Goal: Task Accomplishment & Management: Use online tool/utility

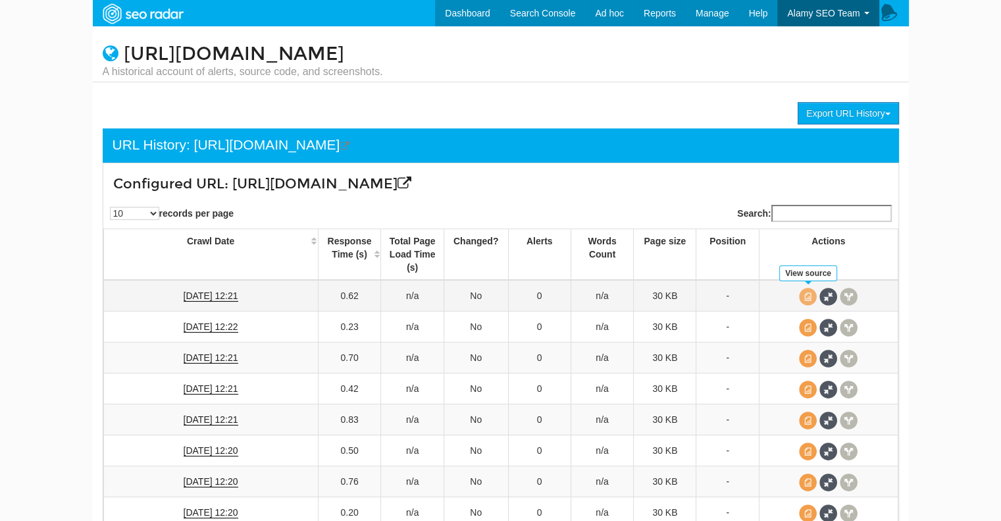
click at [811, 297] on span at bounding box center [808, 297] width 18 height 18
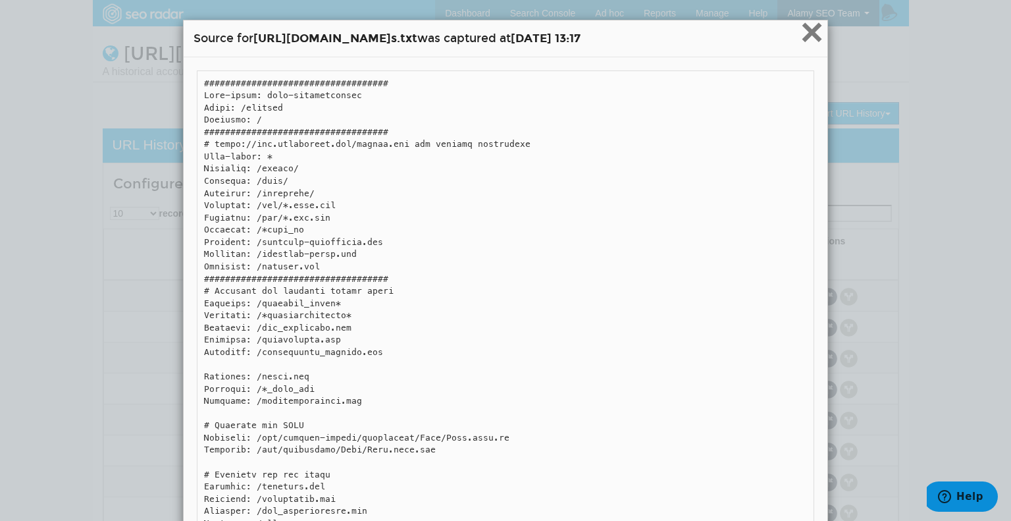
click at [803, 36] on span "×" at bounding box center [811, 32] width 23 height 44
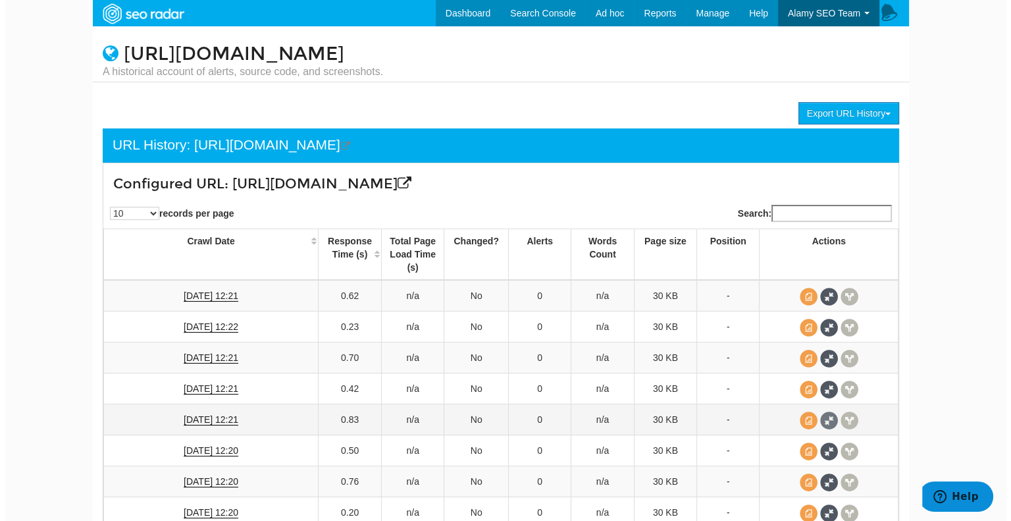
scroll to position [147, 0]
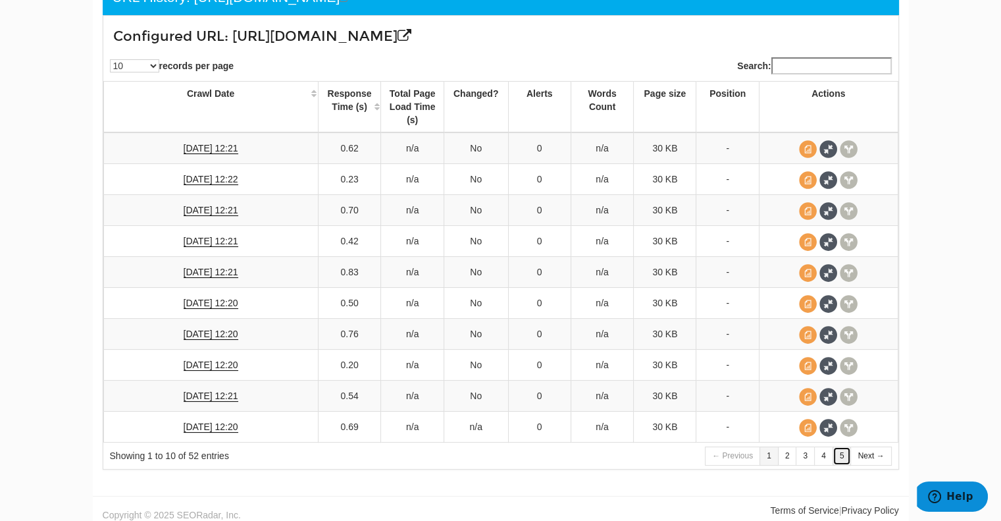
click at [846, 448] on link "5" at bounding box center [842, 455] width 19 height 19
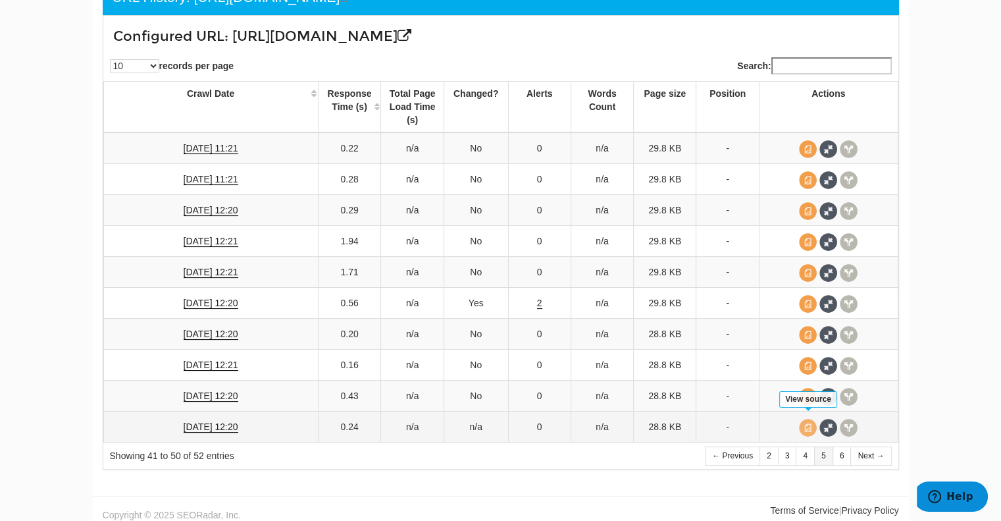
click at [804, 426] on span at bounding box center [808, 428] width 18 height 18
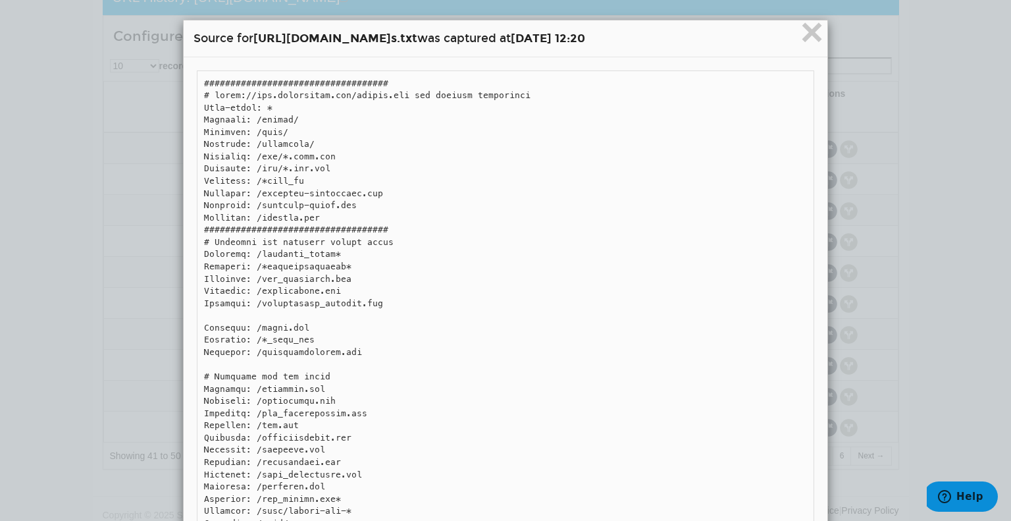
drag, startPoint x: 305, startPoint y: 133, endPoint x: 287, endPoint y: 124, distance: 20.6
drag, startPoint x: 338, startPoint y: 95, endPoint x: 565, endPoint y: 95, distance: 226.4
copy pre "m/robots.txt and country subdomains"
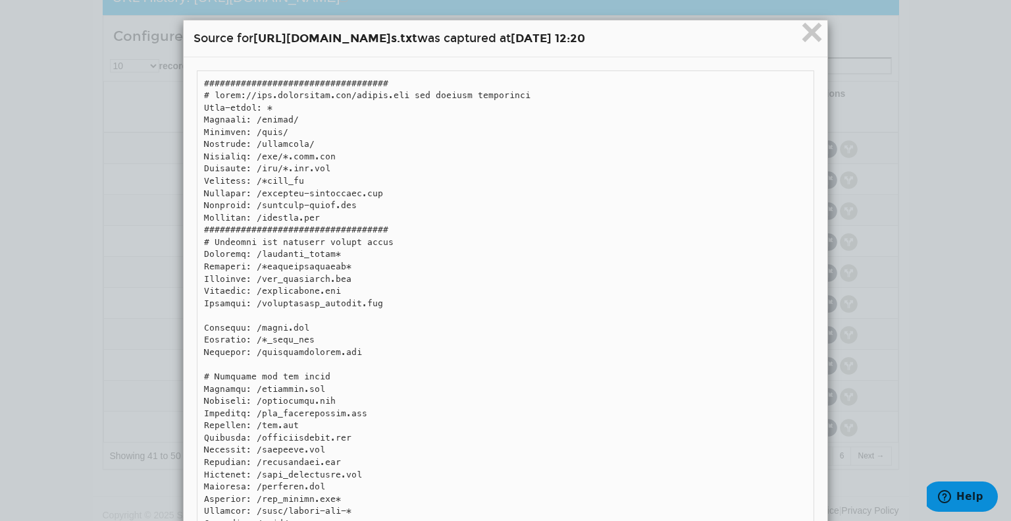
drag, startPoint x: 197, startPoint y: 83, endPoint x: 209, endPoint y: 94, distance: 16.3
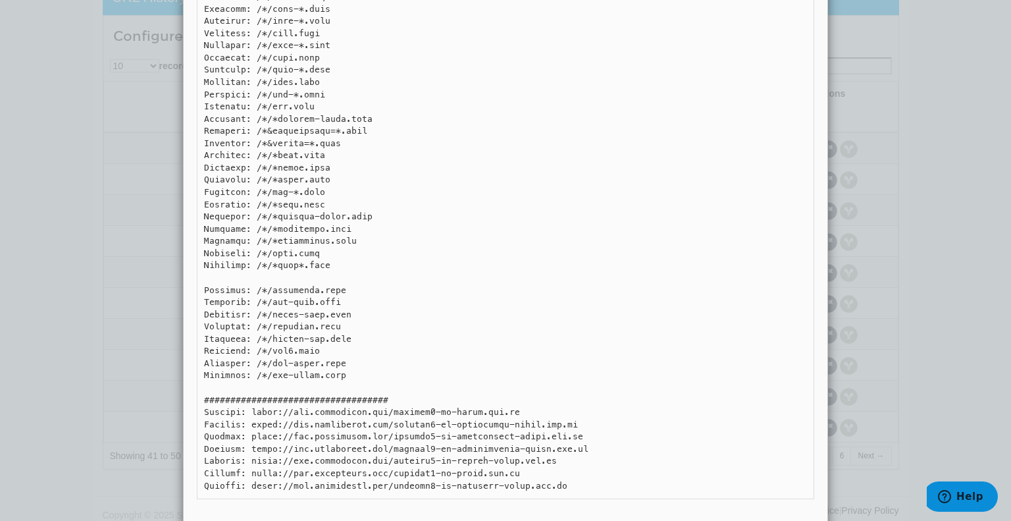
scroll to position [11988, 0]
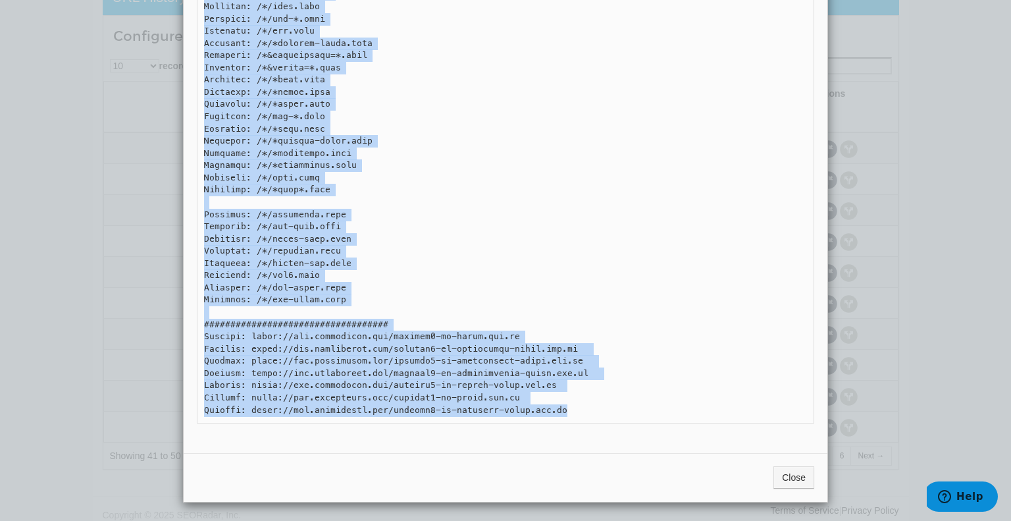
copy pre "################################### # https://www.dreamstime.com/robots.txt and…"
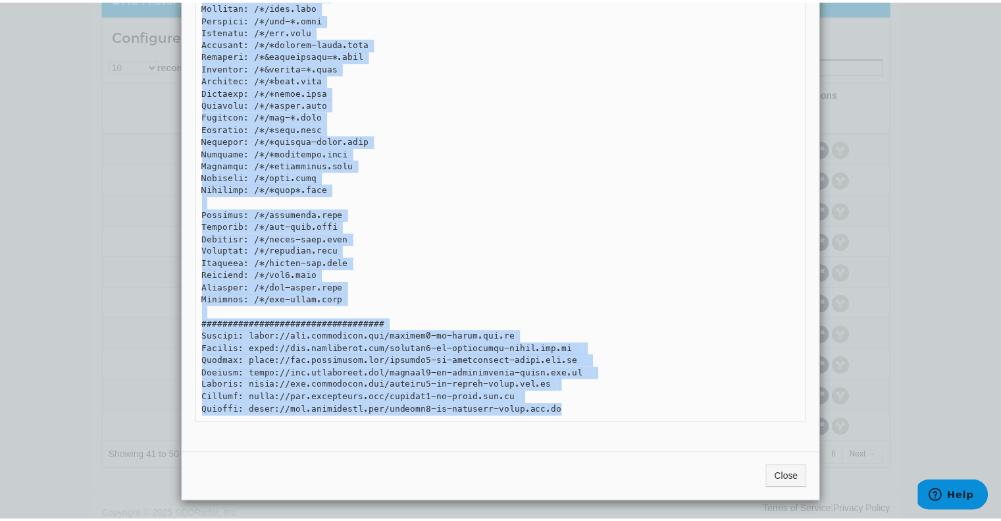
scroll to position [0, 0]
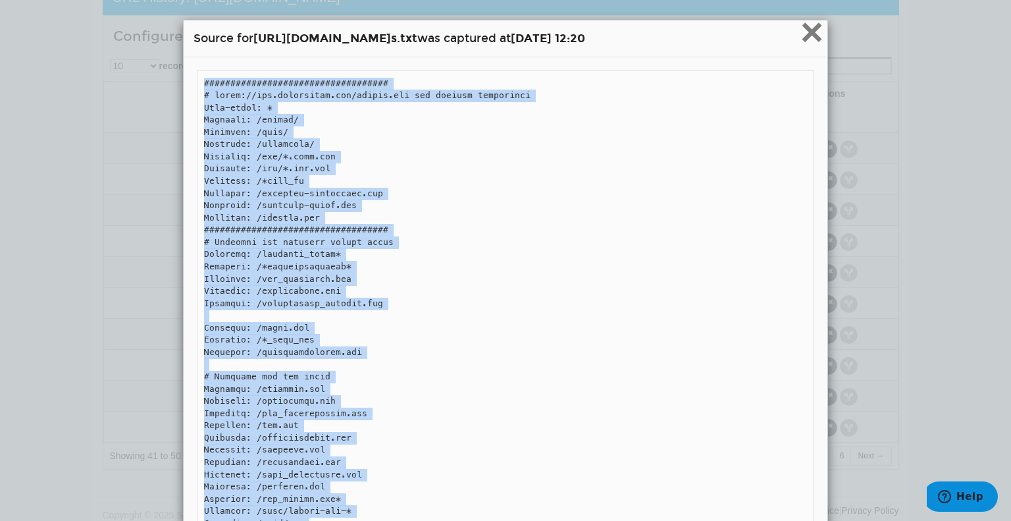
click at [804, 24] on span "×" at bounding box center [811, 32] width 23 height 44
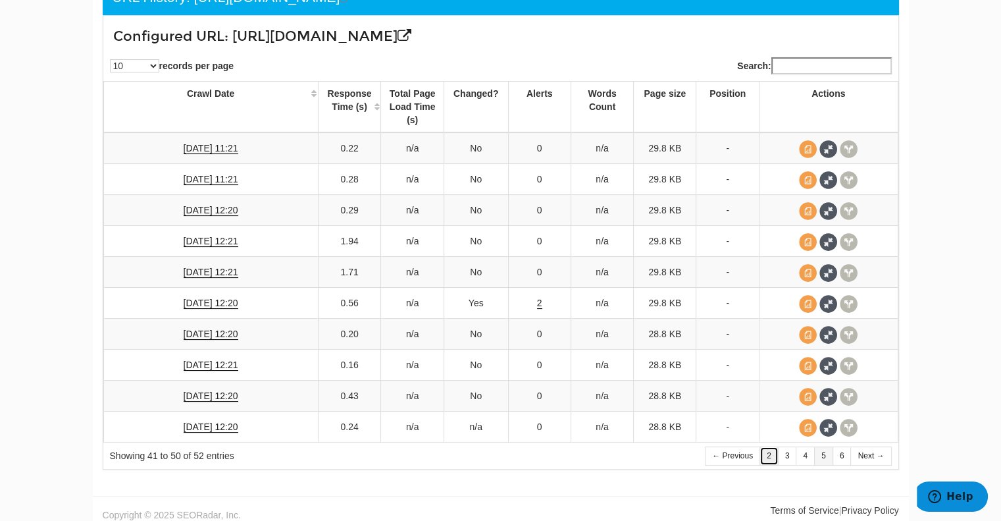
click at [771, 446] on link "2" at bounding box center [768, 455] width 19 height 19
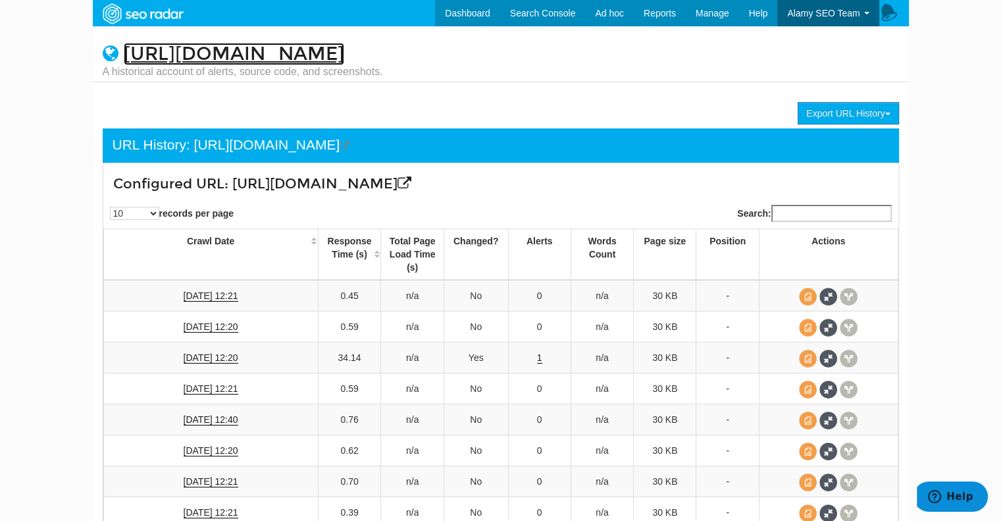
click at [255, 47] on link "[URL][DOMAIN_NAME]" at bounding box center [234, 54] width 220 height 22
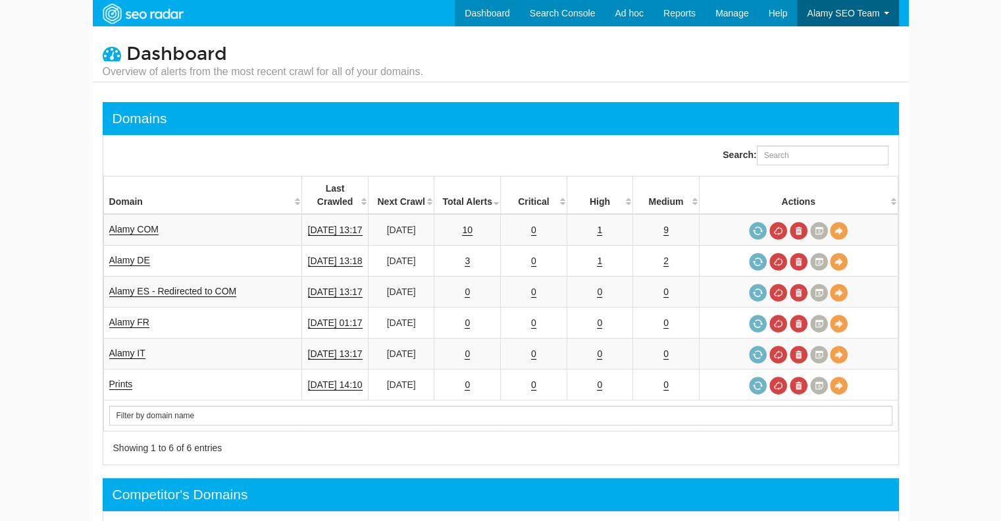
scroll to position [53, 0]
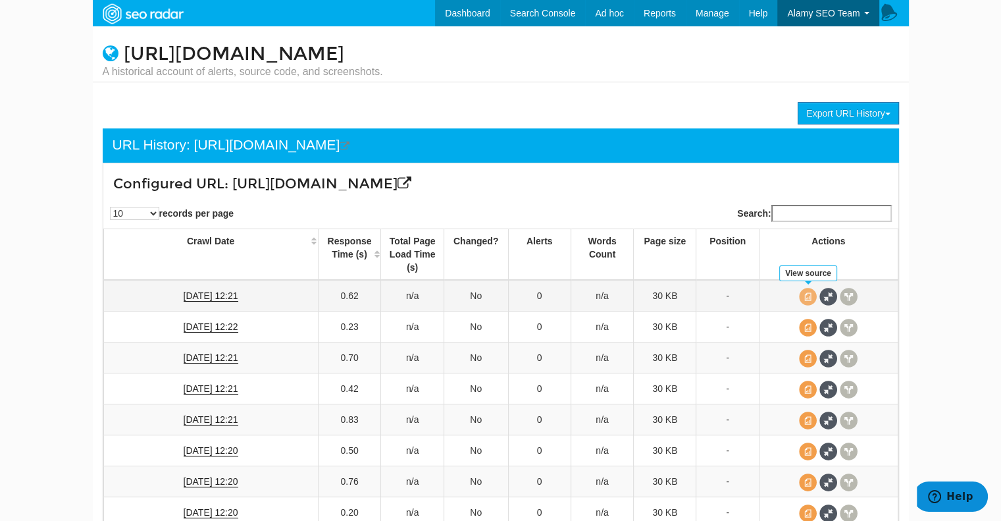
click at [810, 288] on span at bounding box center [808, 297] width 18 height 18
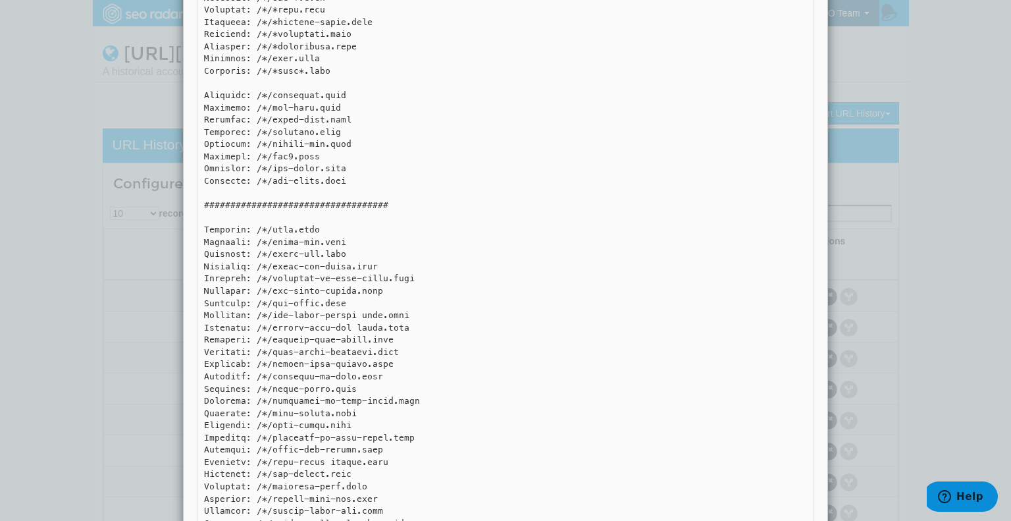
scroll to position [12440, 0]
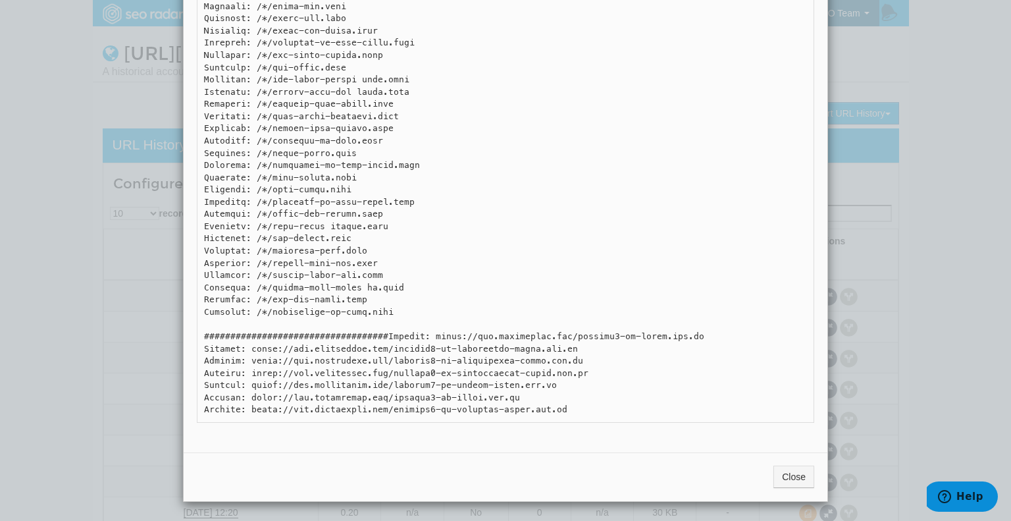
drag, startPoint x: 197, startPoint y: 84, endPoint x: 645, endPoint y: 413, distance: 555.5
copy pre "################################### User-agent: meta-externalagent Allow: /priv…"
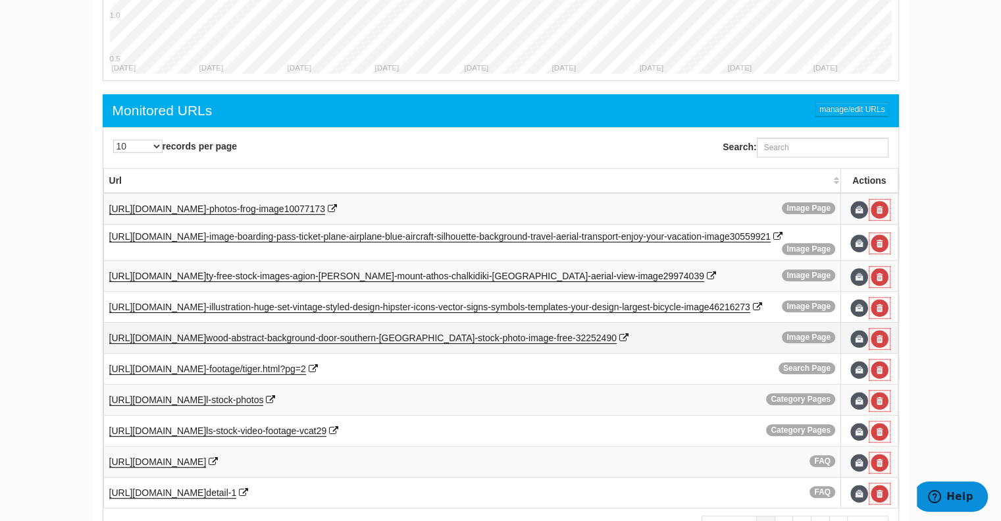
scroll to position [671, 0]
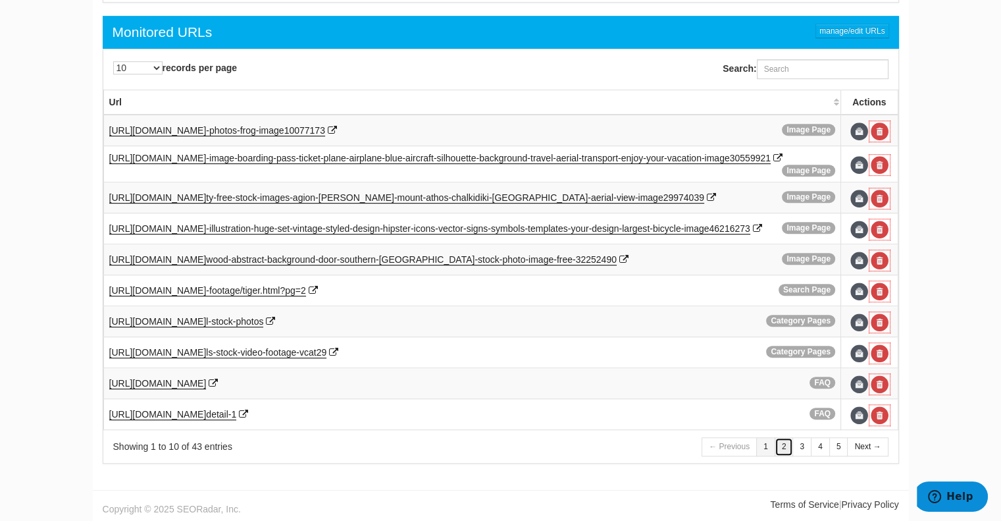
click at [783, 444] on link "2" at bounding box center [784, 446] width 19 height 19
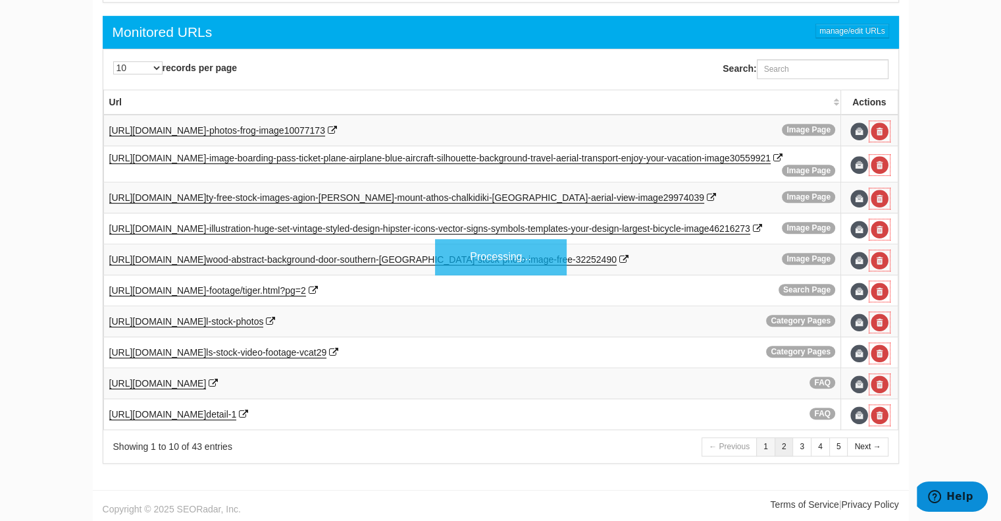
scroll to position [666, 0]
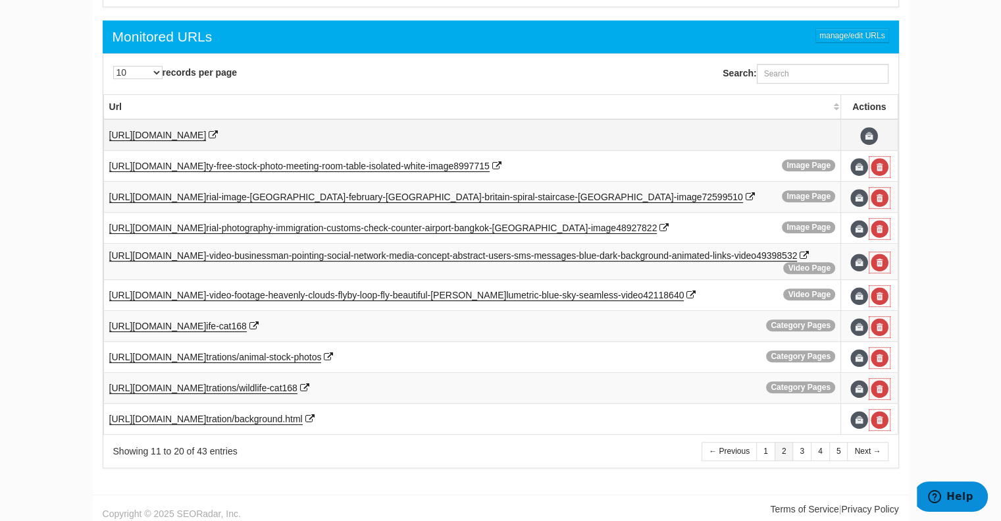
click at [190, 124] on td "https://www.dreamstime.com/" at bounding box center [471, 135] width 737 height 32
click at [187, 132] on span "https://www.dreamstime.com/" at bounding box center [157, 135] width 97 height 11
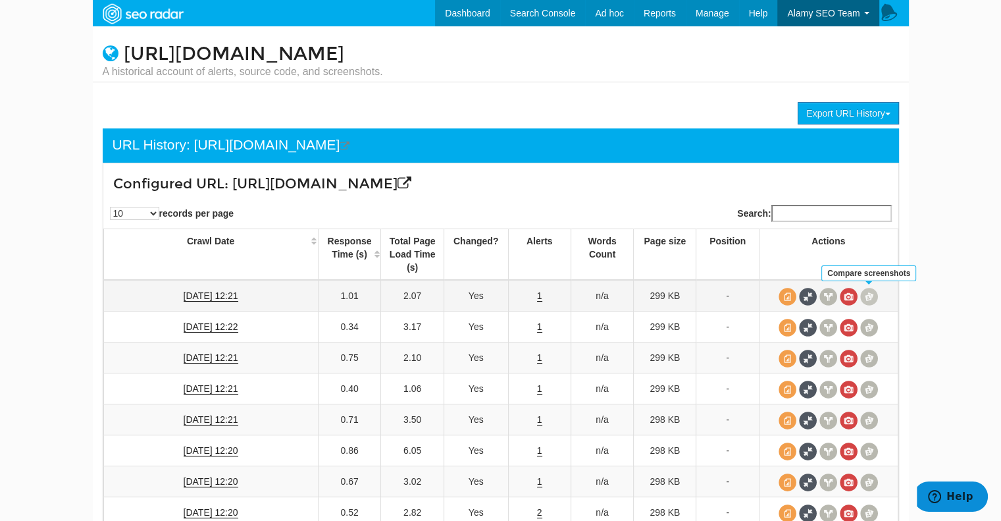
click at [869, 296] on span at bounding box center [869, 297] width 18 height 18
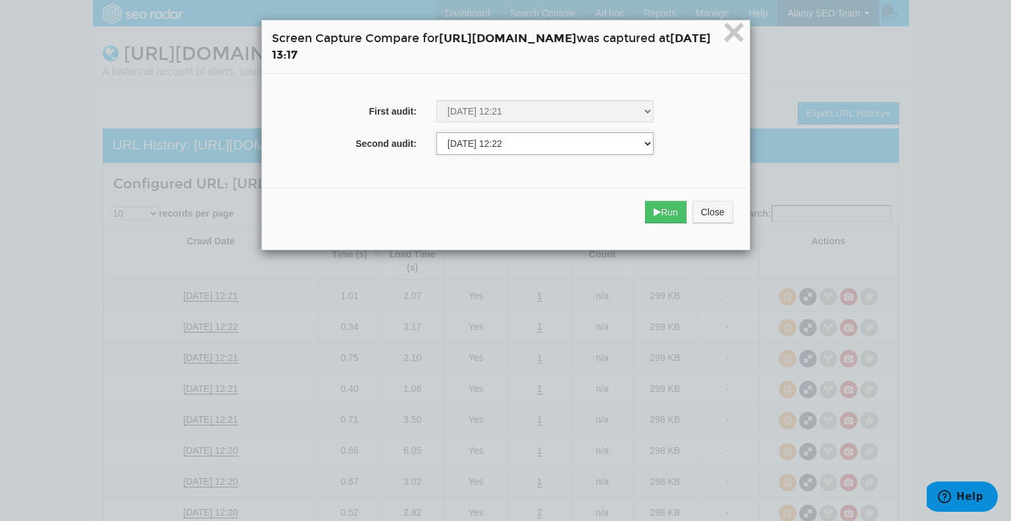
click at [463, 143] on select "01/20/2025 11:21 01/27/2025 11:20 02/03/2025 11:21 02/10/2025 16:18 02/17/2025 …" at bounding box center [545, 143] width 218 height 22
select select "262609162"
click at [436, 133] on select "01/20/2025 11:21 01/27/2025 11:20 02/03/2025 11:21 02/10/2025 16:18 02/17/2025 …" at bounding box center [545, 143] width 218 height 22
click at [686, 207] on button "Run" at bounding box center [665, 212] width 41 height 22
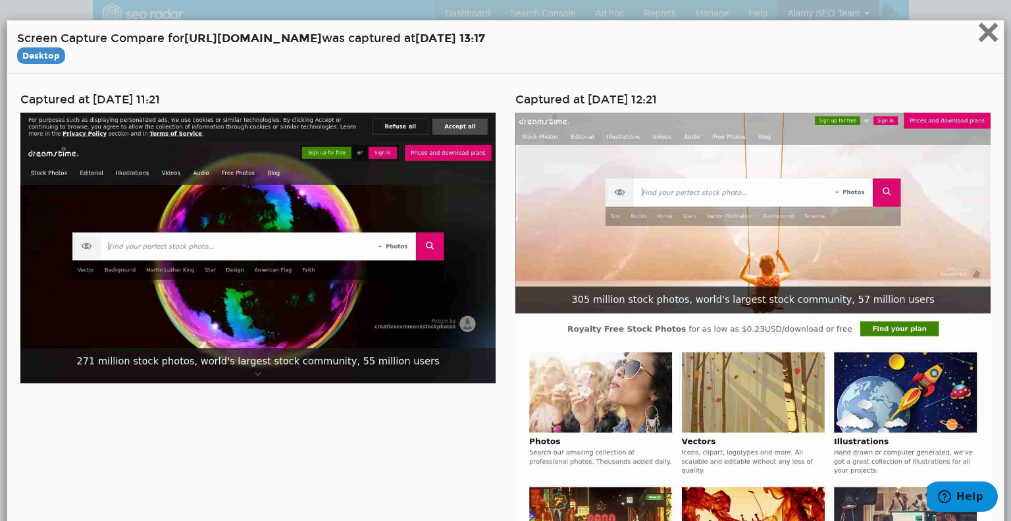
click at [977, 34] on span "×" at bounding box center [988, 32] width 23 height 44
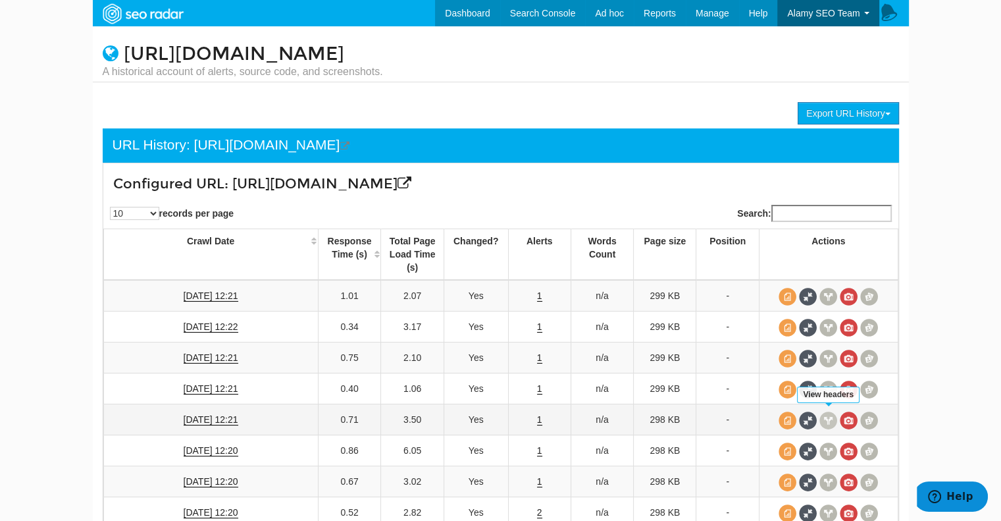
scroll to position [147, 0]
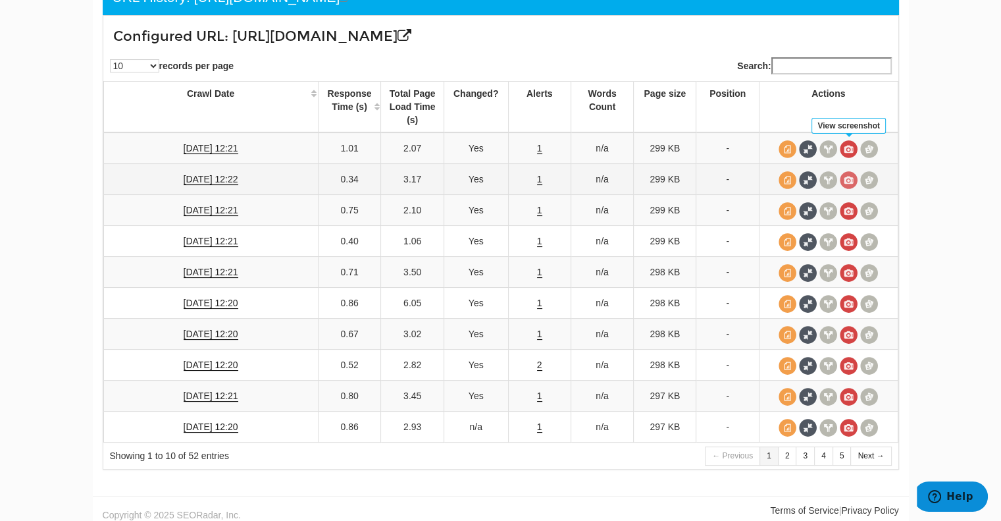
click at [850, 153] on span at bounding box center [849, 149] width 18 height 18
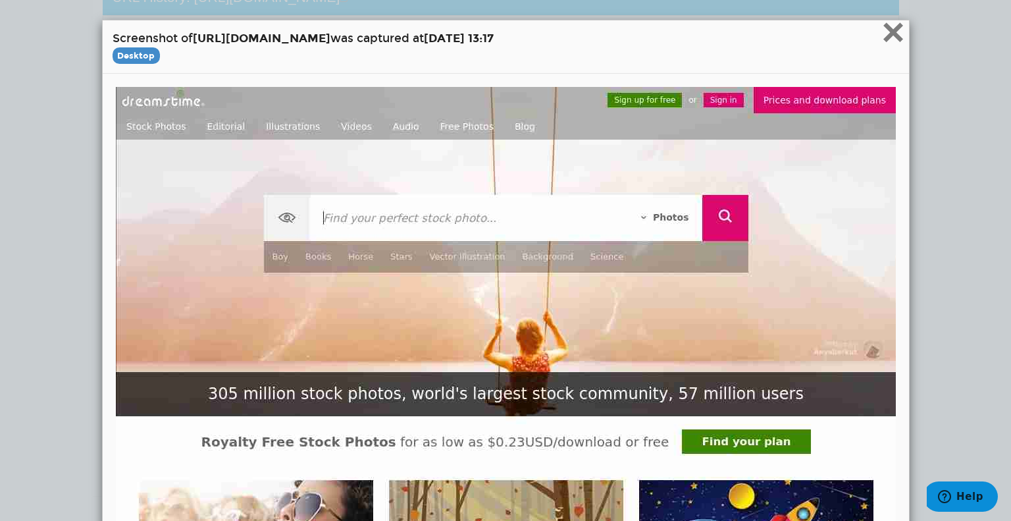
click at [890, 32] on span "×" at bounding box center [892, 32] width 23 height 44
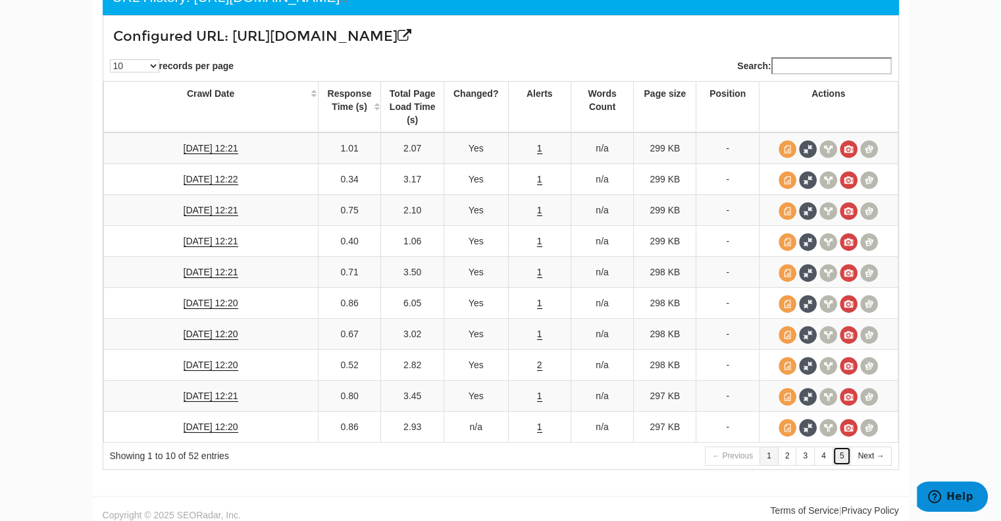
click at [836, 446] on link "5" at bounding box center [842, 455] width 19 height 19
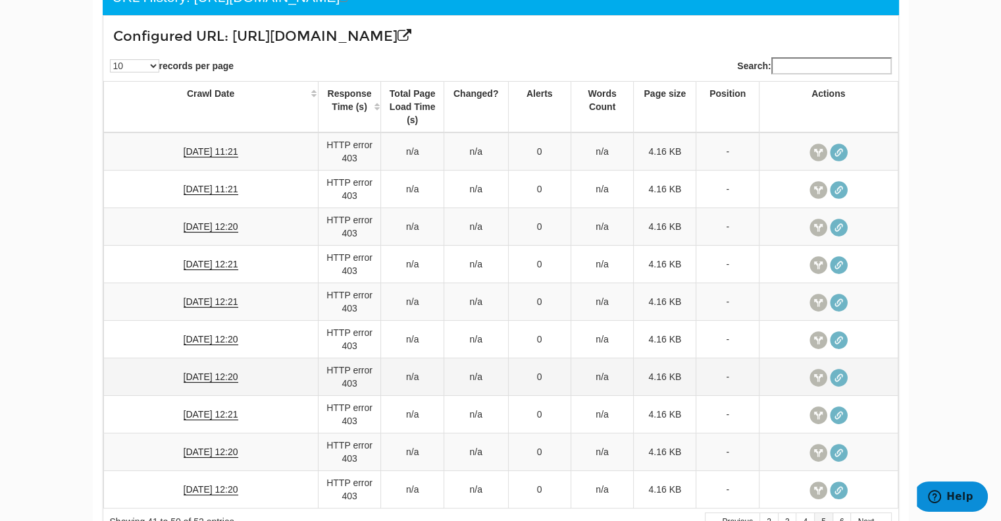
scroll to position [217, 0]
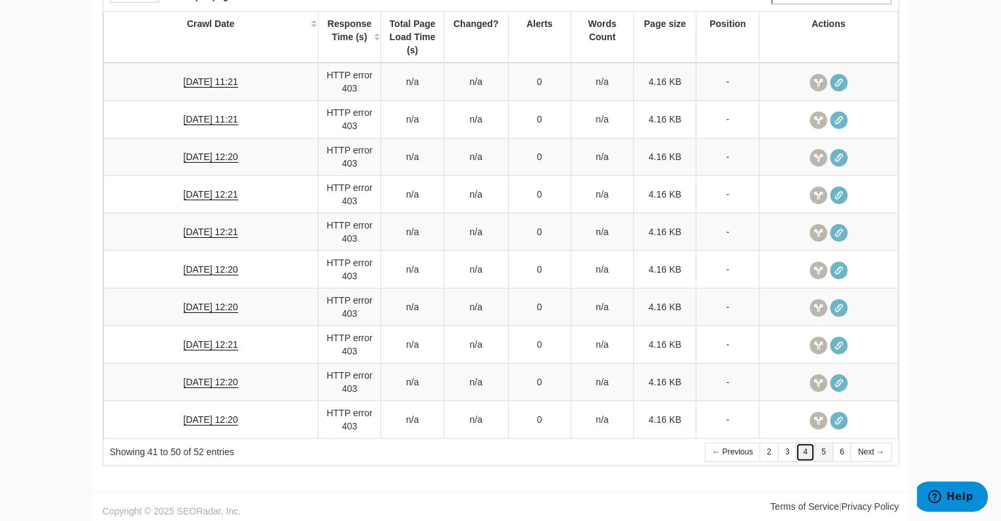
click at [806, 446] on link "4" at bounding box center [805, 451] width 19 height 19
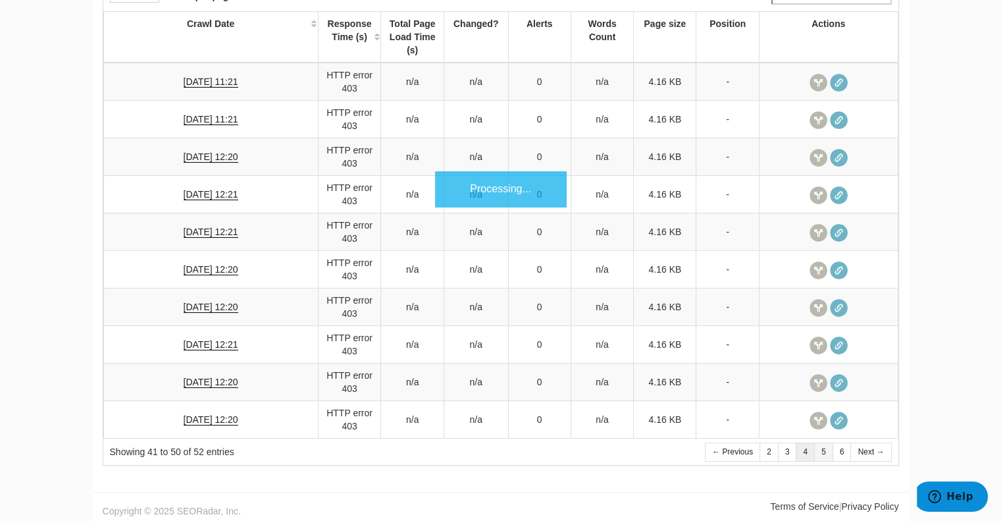
scroll to position [211, 0]
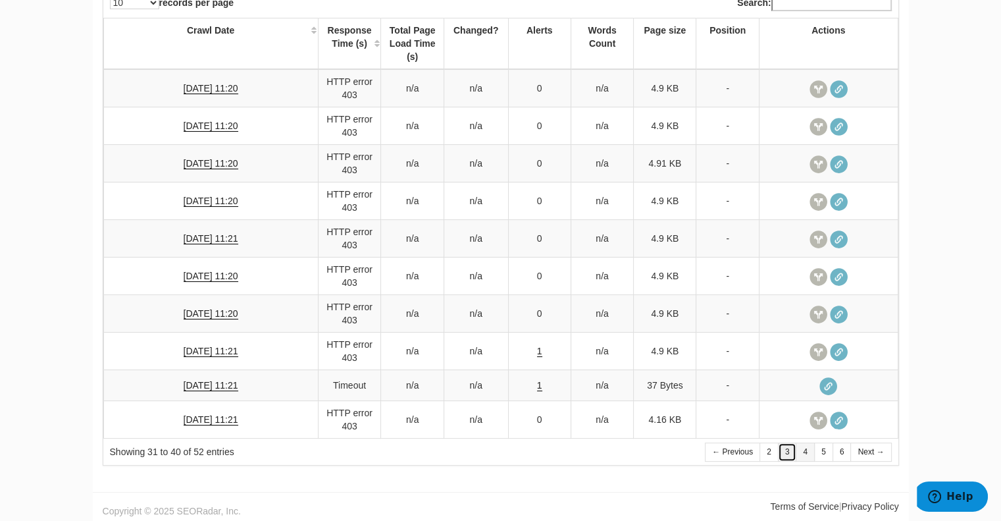
click at [788, 448] on link "3" at bounding box center [787, 451] width 19 height 19
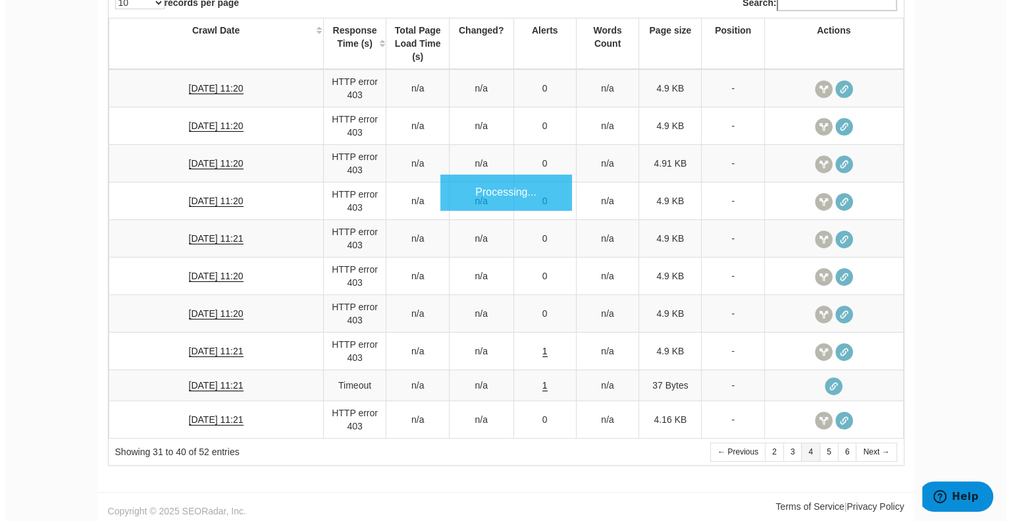
scroll to position [147, 0]
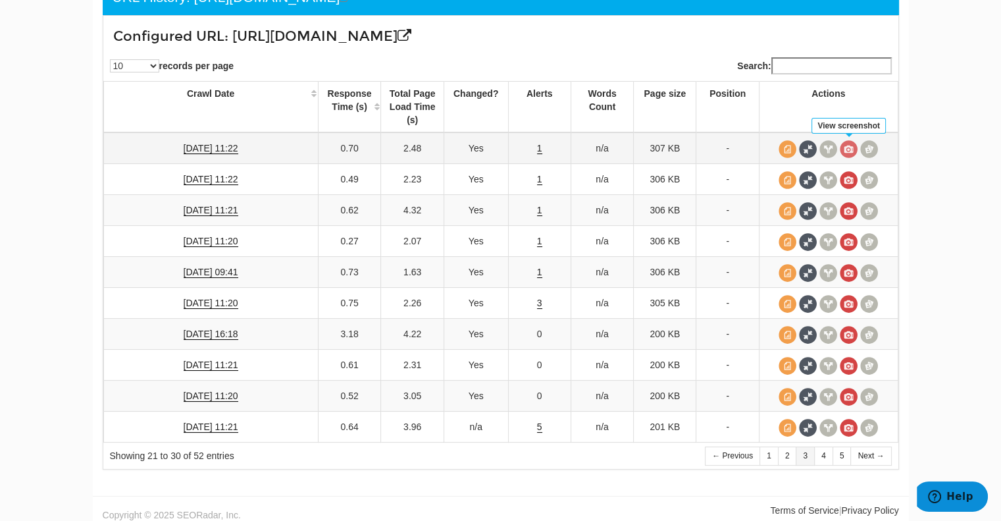
click at [850, 147] on span at bounding box center [849, 149] width 18 height 18
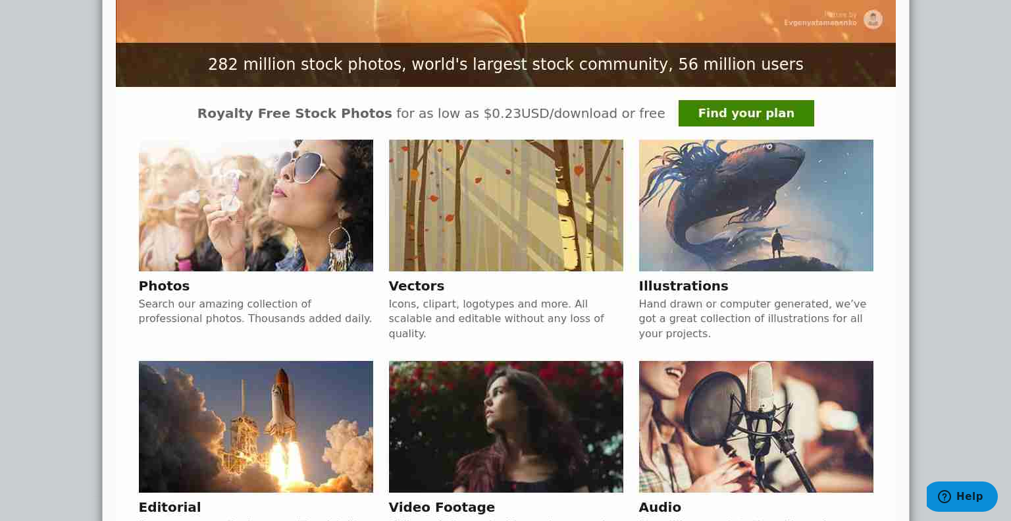
scroll to position [0, 0]
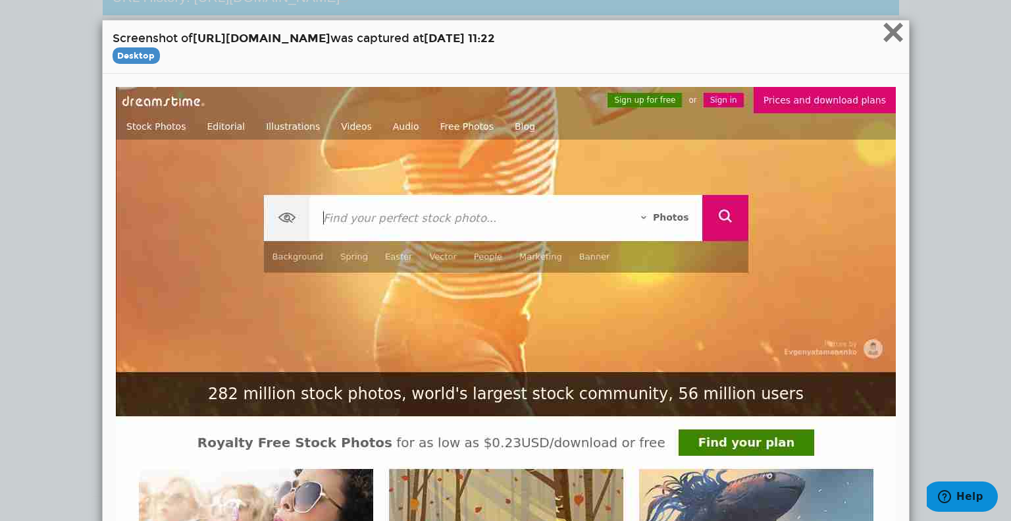
click at [888, 31] on span "×" at bounding box center [892, 32] width 23 height 44
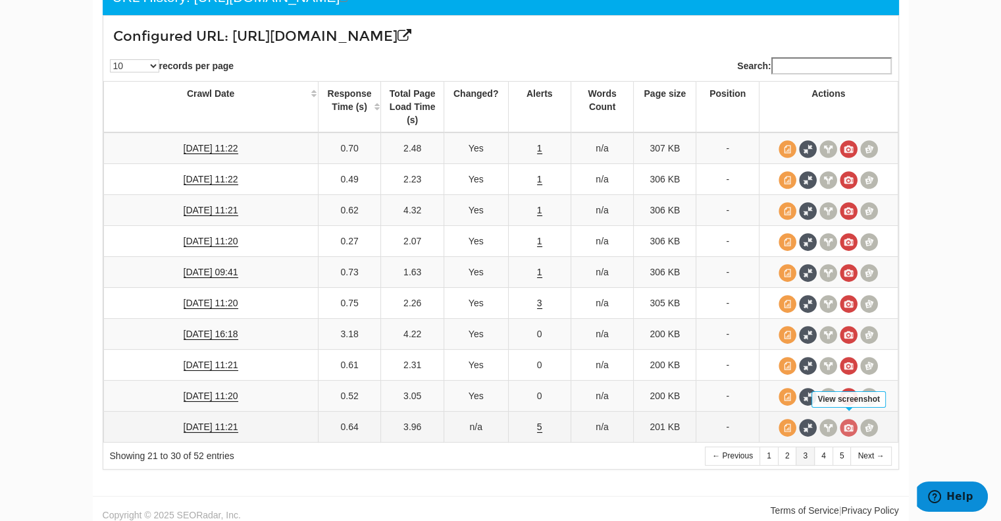
click at [849, 423] on span at bounding box center [849, 428] width 18 height 18
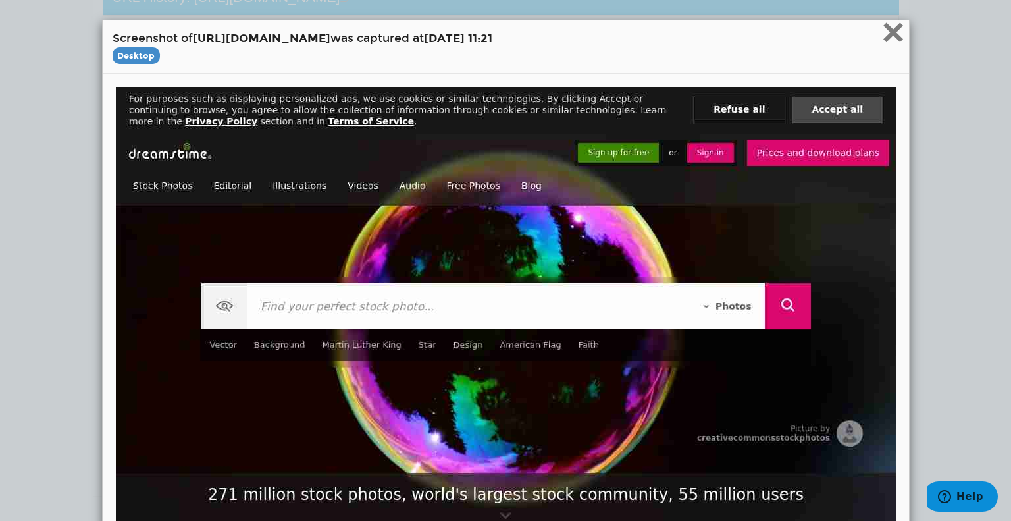
click at [890, 27] on span "×" at bounding box center [892, 32] width 23 height 44
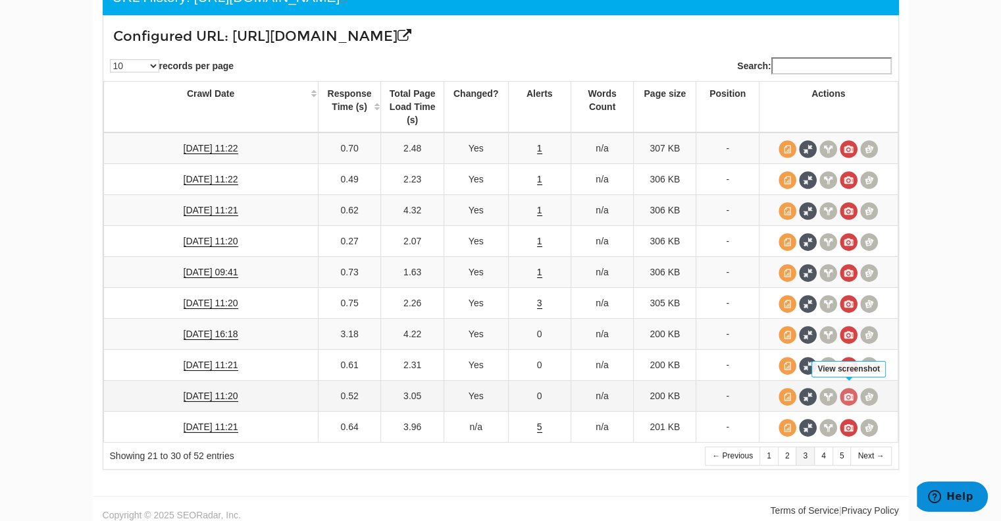
click at [842, 390] on span at bounding box center [849, 397] width 18 height 18
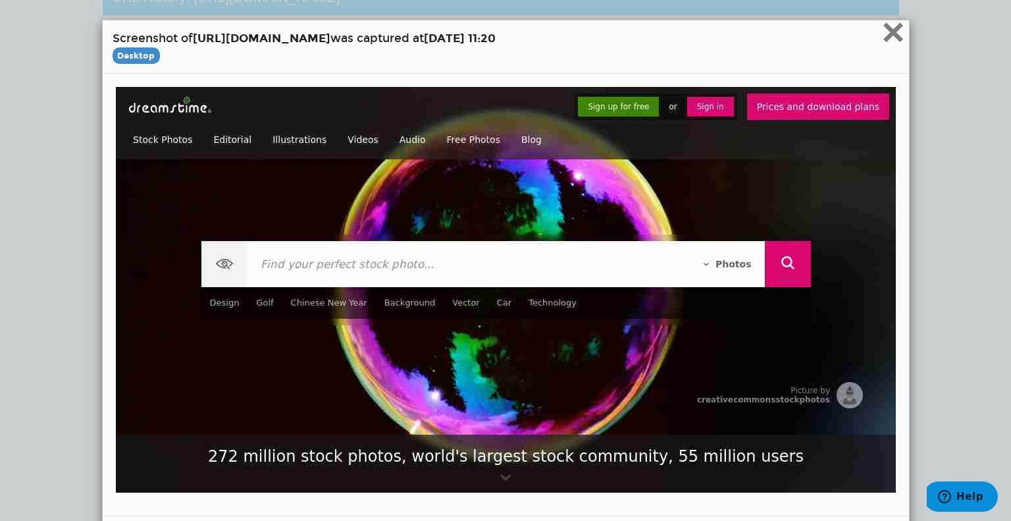
click at [885, 35] on span "×" at bounding box center [892, 32] width 23 height 44
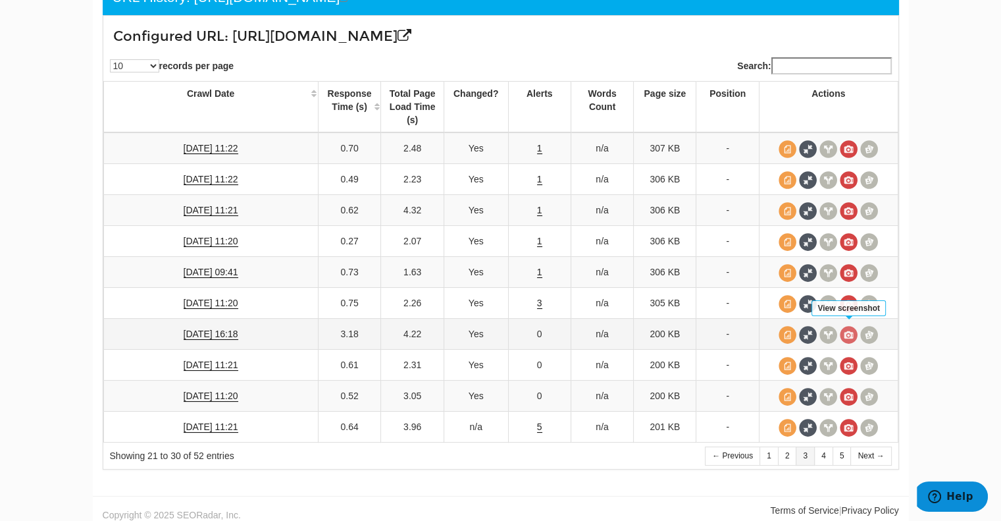
click at [846, 326] on span at bounding box center [849, 335] width 18 height 18
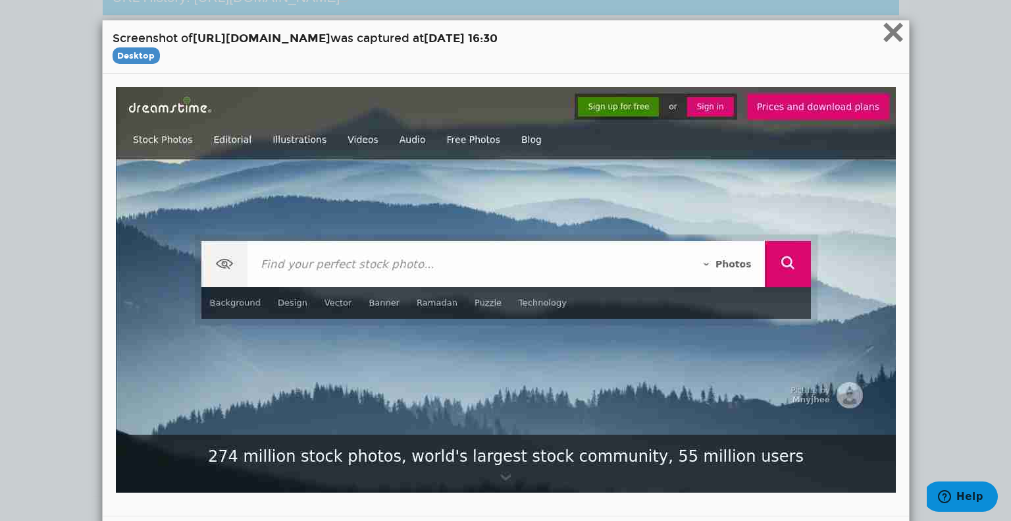
click at [887, 26] on span "×" at bounding box center [892, 32] width 23 height 44
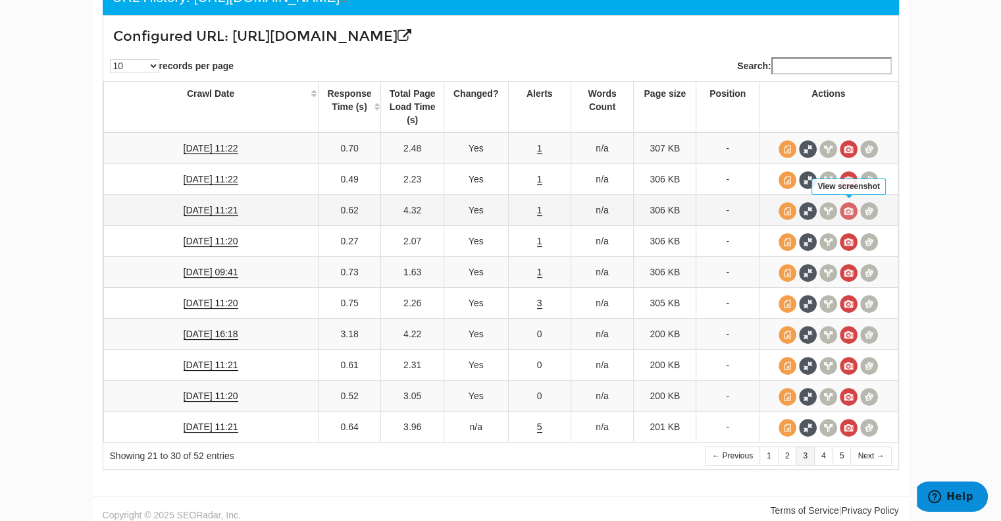
click at [850, 207] on span at bounding box center [849, 211] width 18 height 18
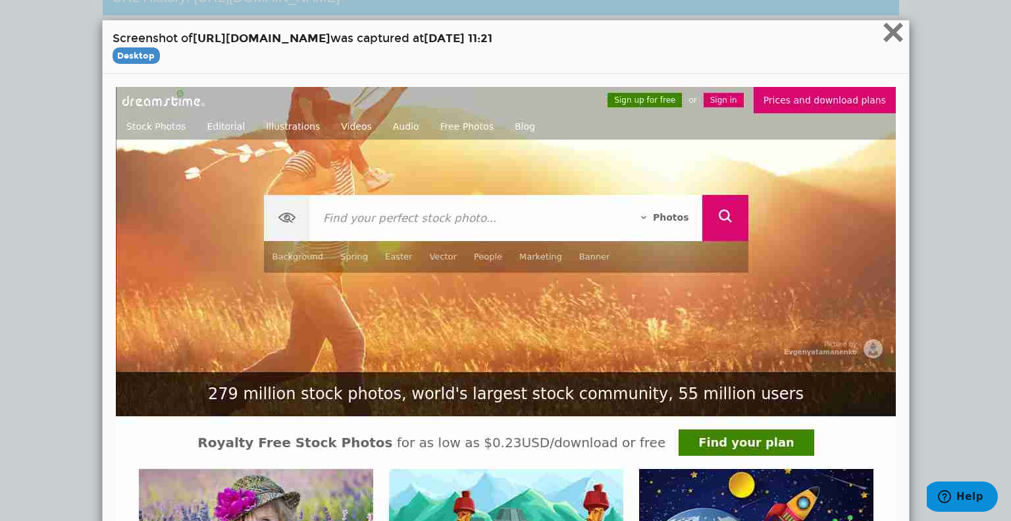
click at [882, 36] on span "×" at bounding box center [892, 32] width 23 height 44
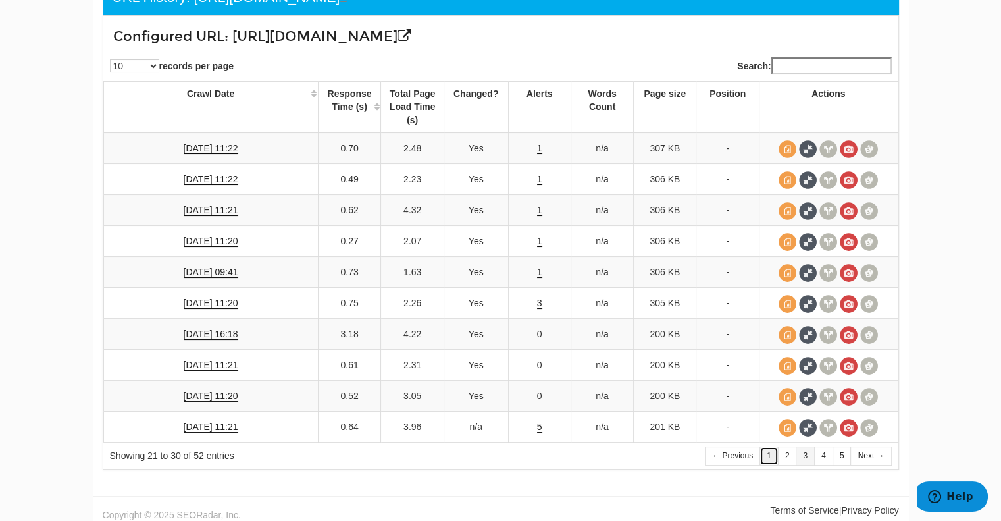
click at [774, 448] on link "1" at bounding box center [768, 455] width 19 height 19
click at [867, 148] on span at bounding box center [869, 149] width 18 height 18
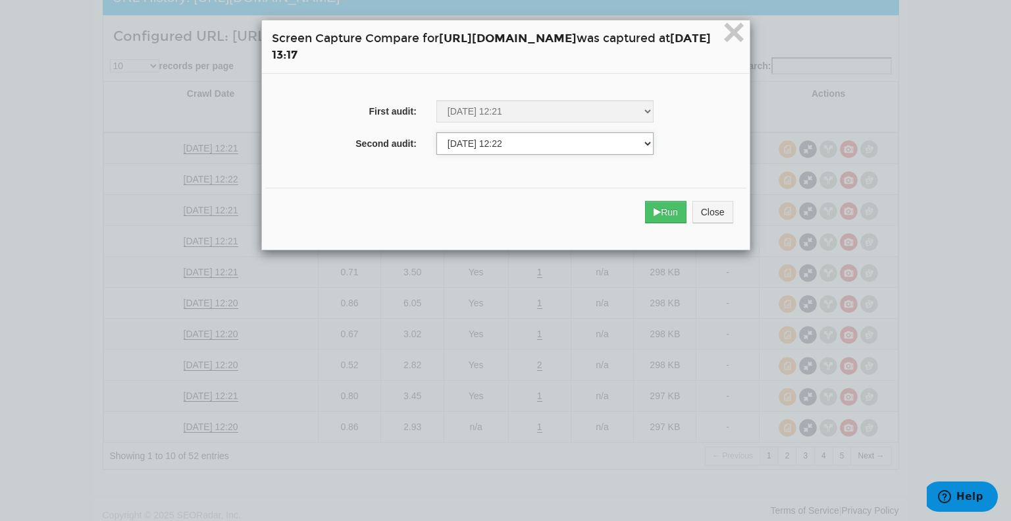
click at [535, 145] on select "01/20/2025 11:21 01/27/2025 11:20 02/03/2025 11:21 02/10/2025 16:18 02/17/2025 …" at bounding box center [545, 143] width 218 height 22
select select "266879422"
click at [436, 133] on select "01/20/2025 11:21 01/27/2025 11:20 02/03/2025 11:21 02/10/2025 16:18 02/17/2025 …" at bounding box center [545, 143] width 218 height 22
click at [686, 209] on button "Run" at bounding box center [665, 212] width 41 height 22
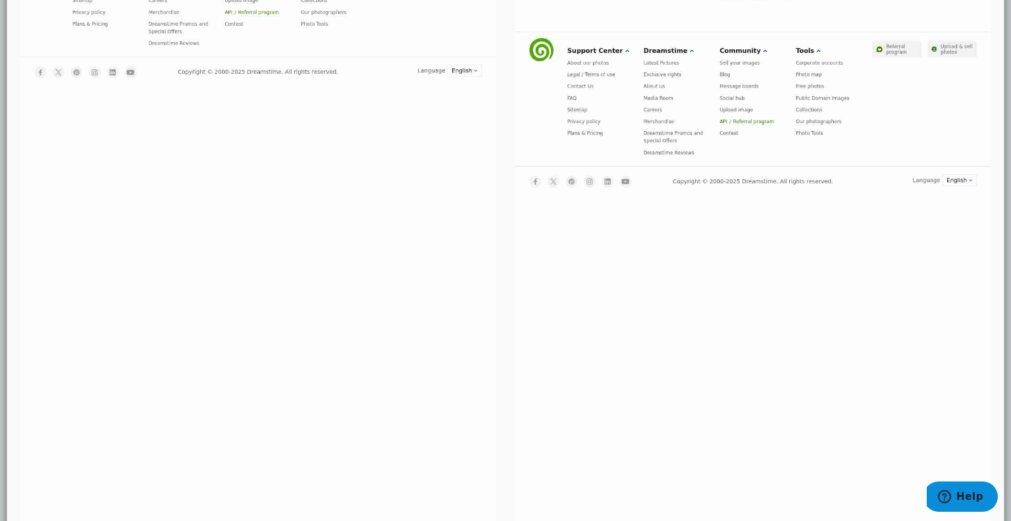
scroll to position [1537, 0]
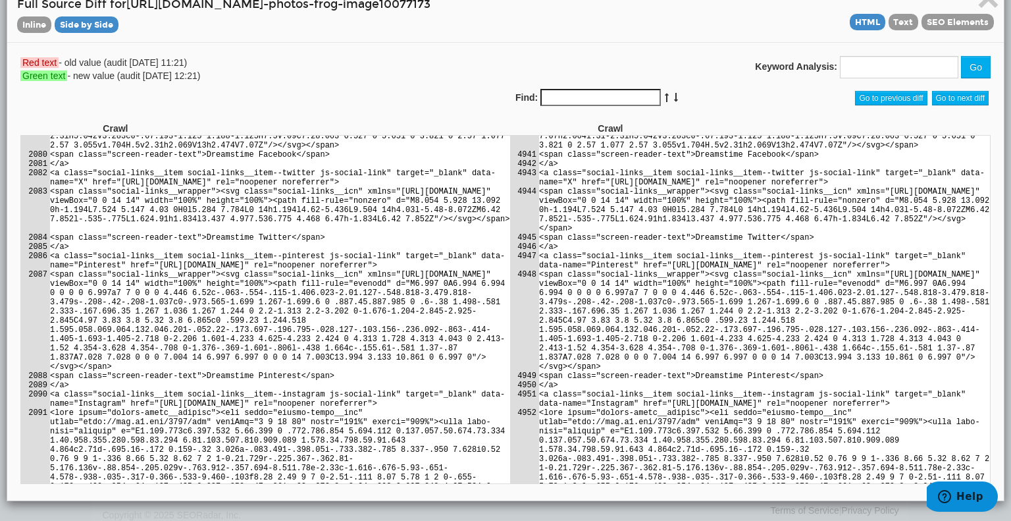
scroll to position [69694, 0]
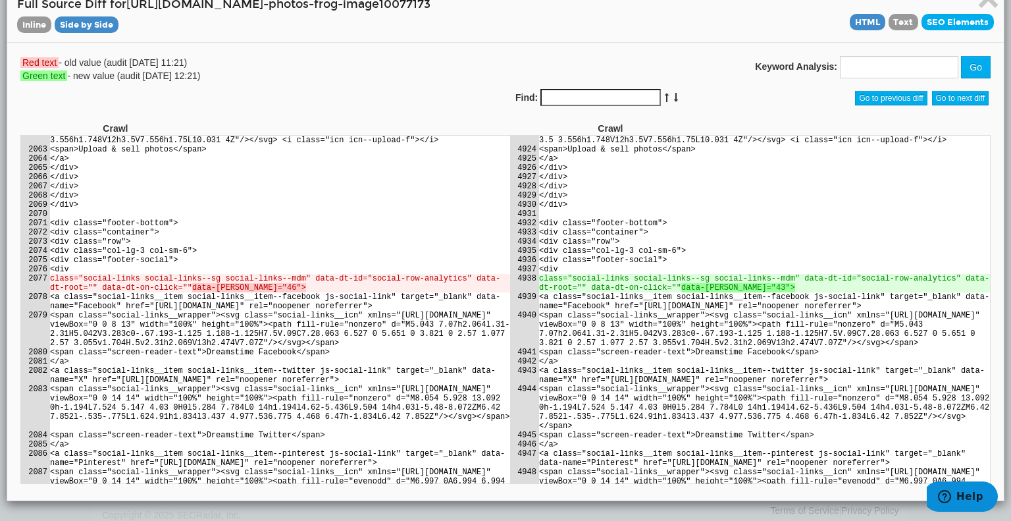
click at [940, 19] on span "SEO Elements" at bounding box center [957, 22] width 72 height 16
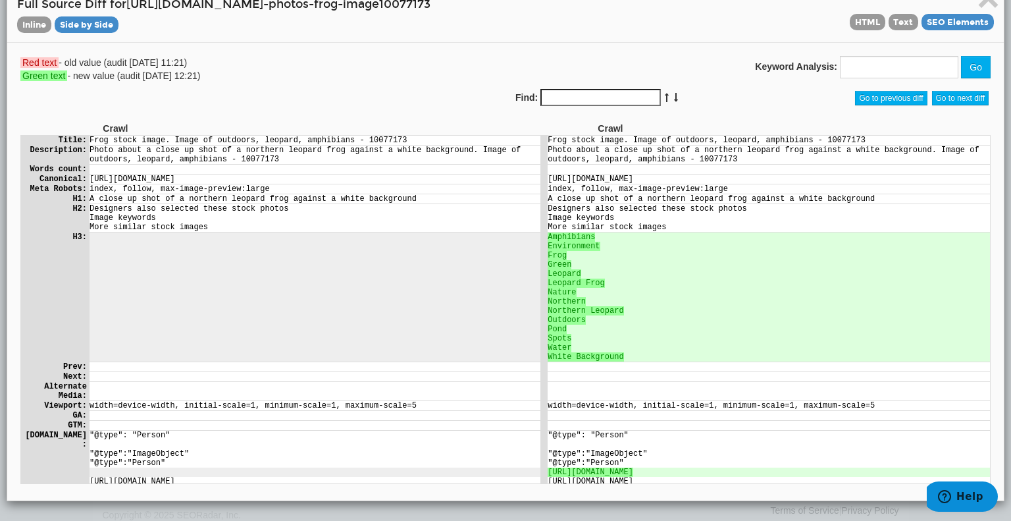
scroll to position [0, 0]
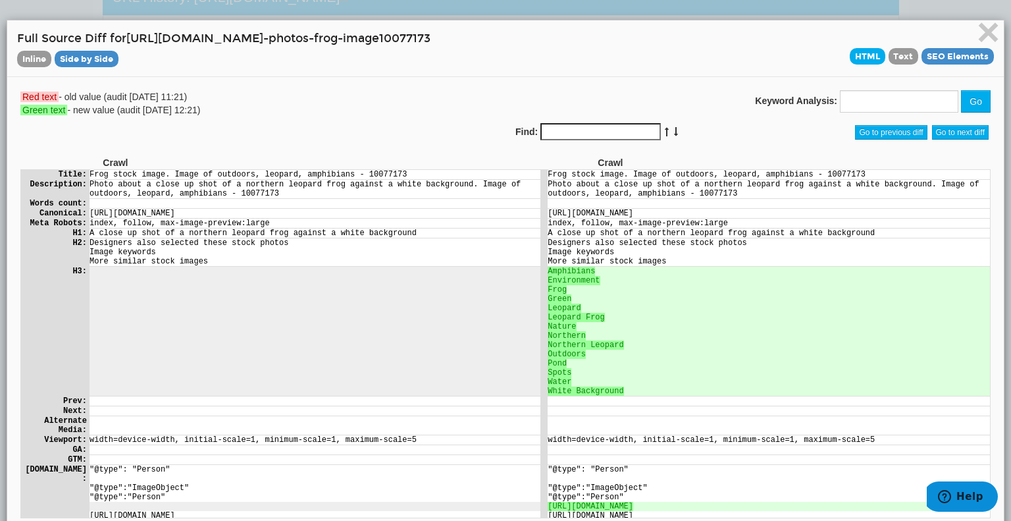
click at [858, 56] on span "HTML" at bounding box center [868, 56] width 36 height 16
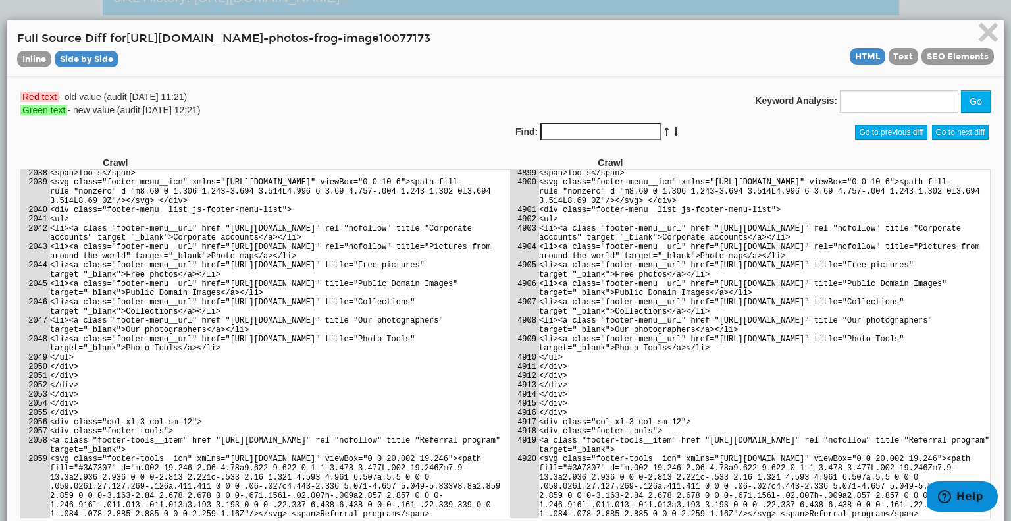
scroll to position [74629, 0]
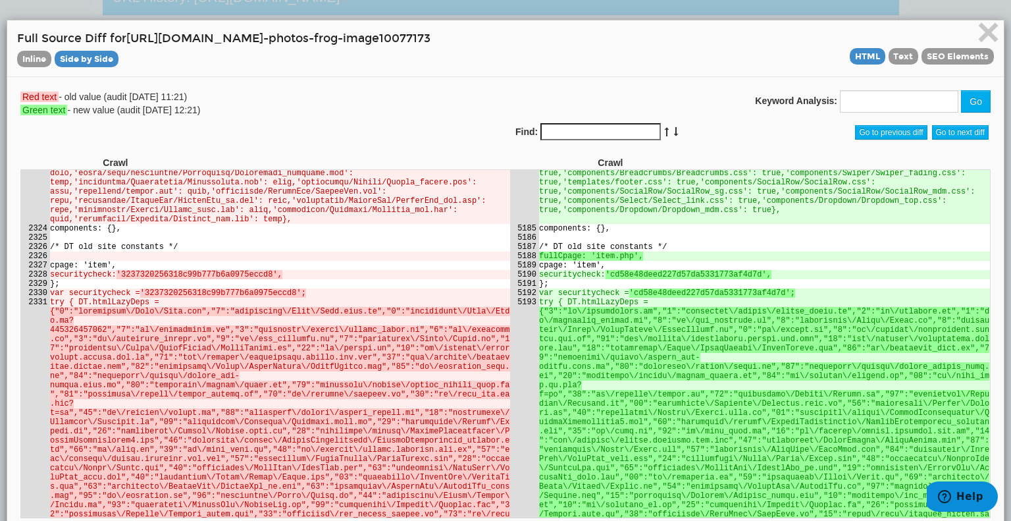
drag, startPoint x: 619, startPoint y: 351, endPoint x: 720, endPoint y: 351, distance: 100.7
